Goal: Obtain resource: Obtain resource

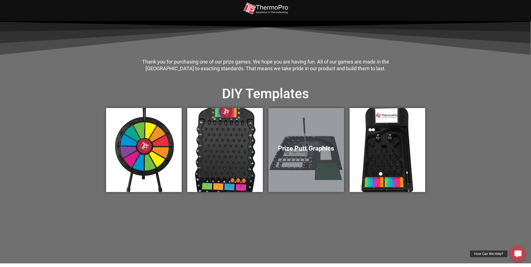
drag, startPoint x: 0, startPoint y: 0, endPoint x: 294, endPoint y: 114, distance: 314.9
click at [294, 114] on div "Prize Putt Graphics" at bounding box center [307, 150] width 76 height 84
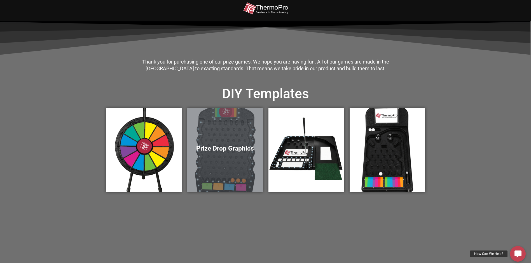
click at [222, 122] on div "Prize Drop Graphics" at bounding box center [225, 150] width 76 height 84
